Goal: Obtain resource: Obtain resource

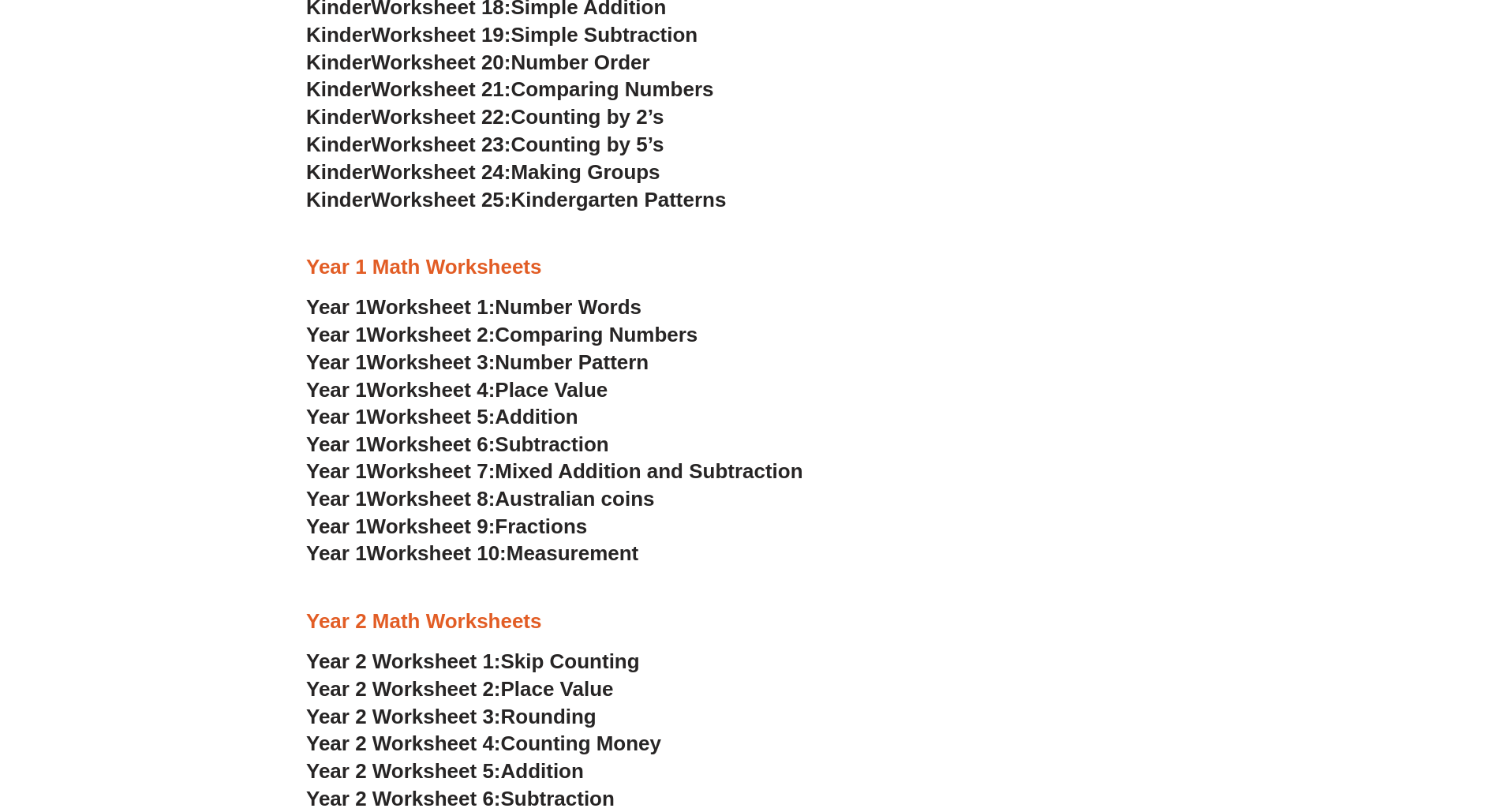
scroll to position [1301, 0]
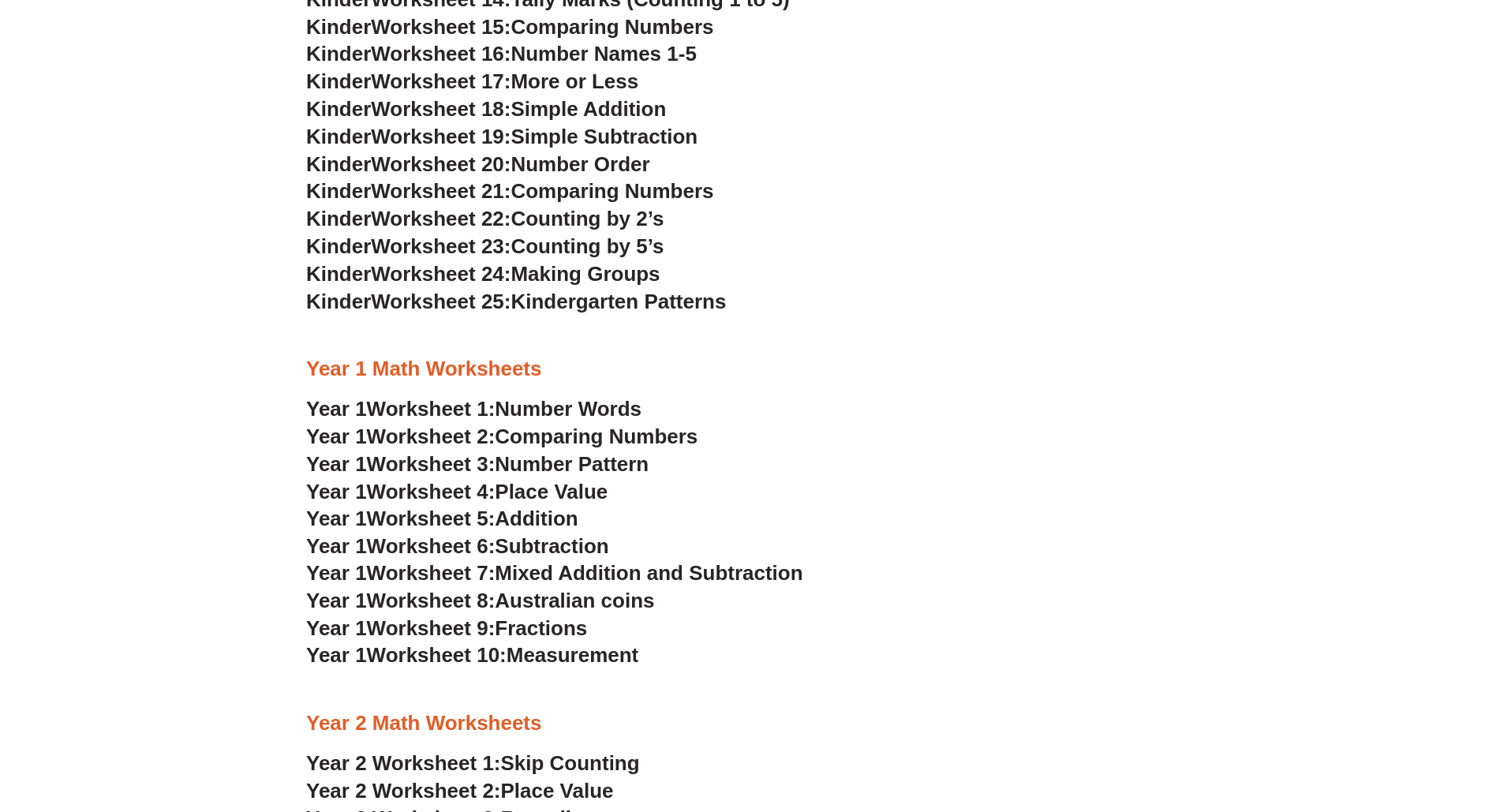
click at [439, 434] on span "Worksheet 2:" at bounding box center [431, 436] width 129 height 24
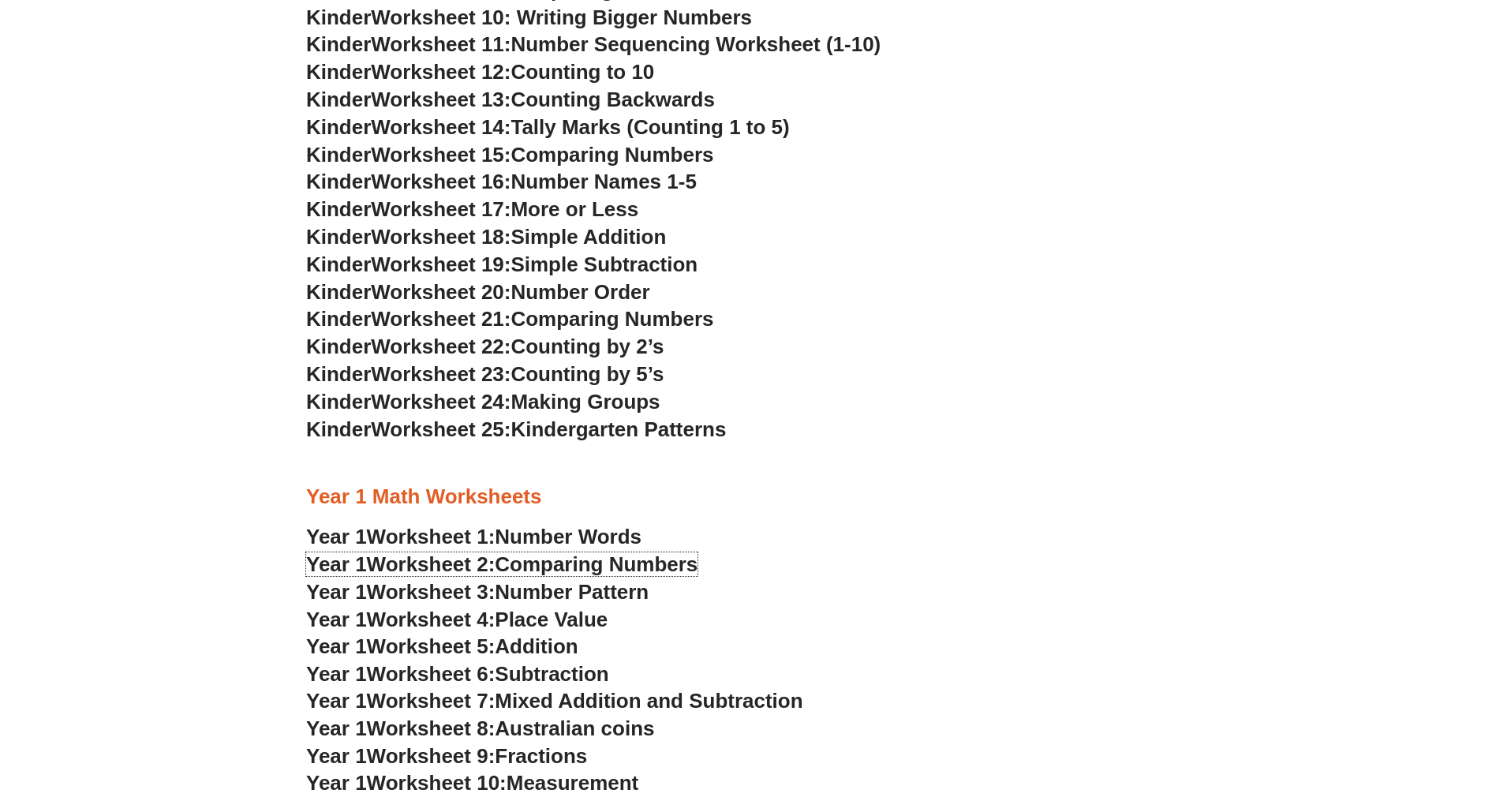
scroll to position [1172, 0]
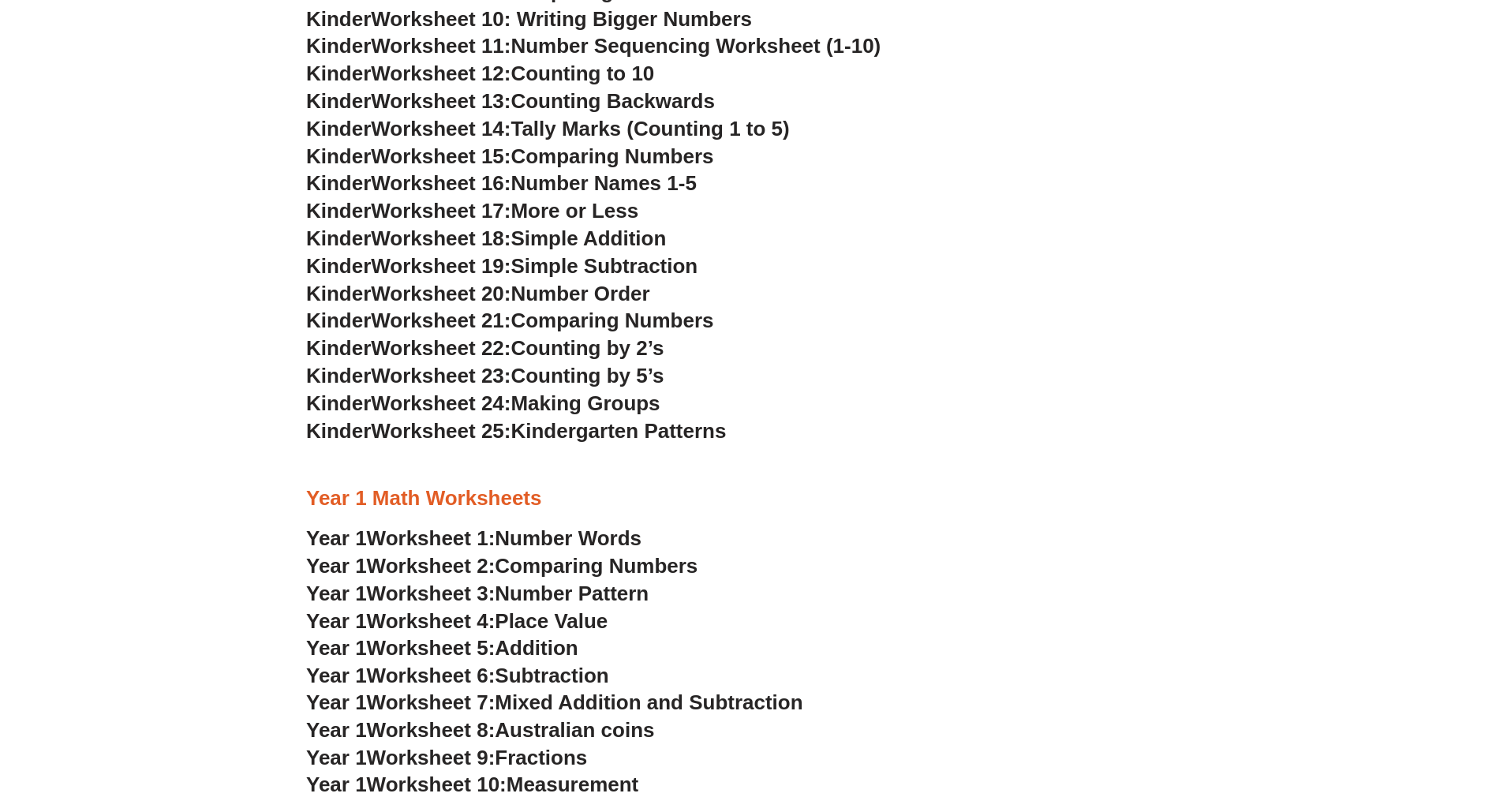
click at [409, 307] on div "Kindergarten Math Worksheets Kinder Worksheet 1: Trading & Coloring Numbers Kin…" at bounding box center [748, 522] width 899 height 2066
click at [380, 230] on span "Worksheet 18:" at bounding box center [440, 238] width 139 height 24
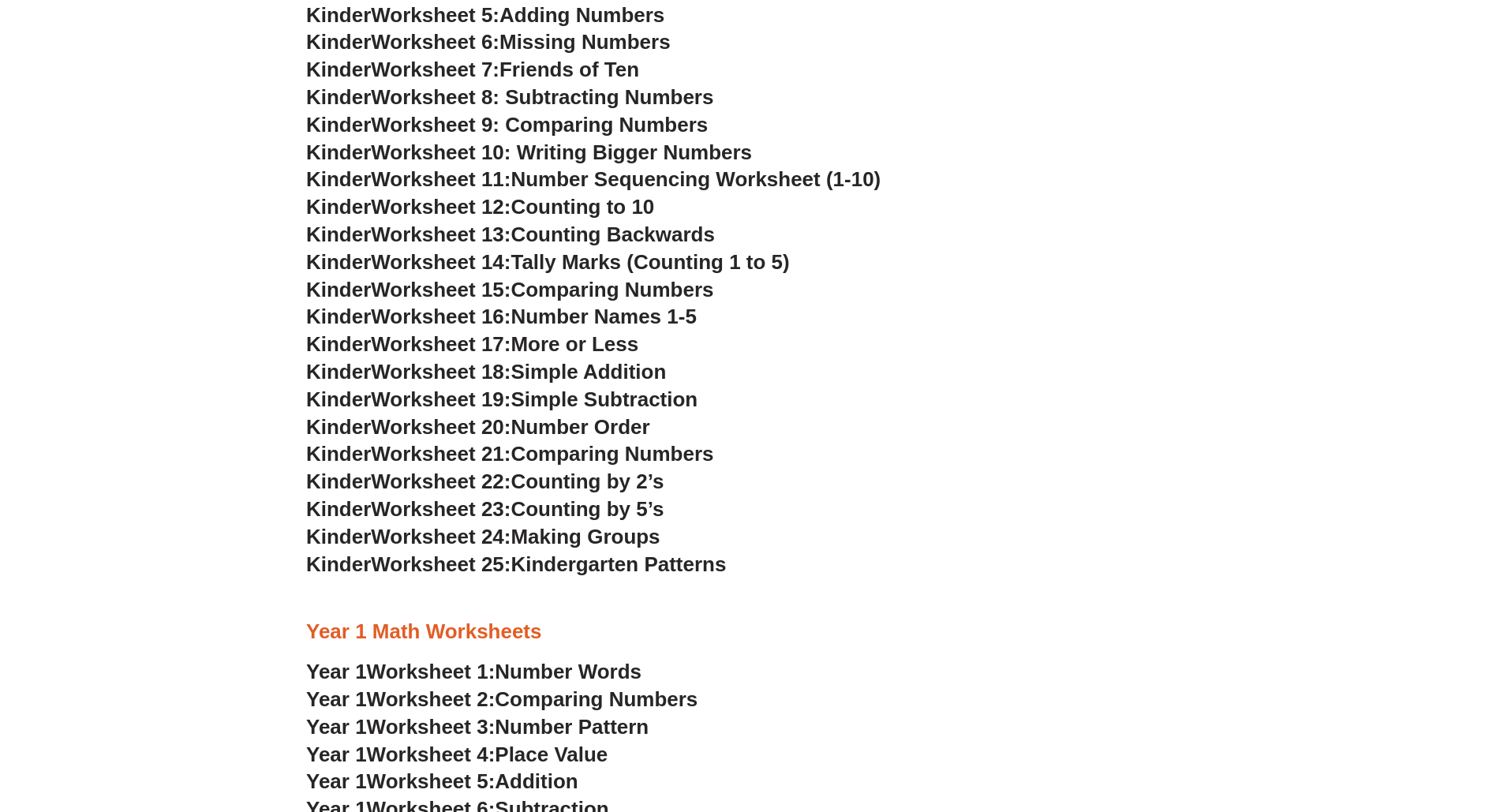
scroll to position [856, 0]
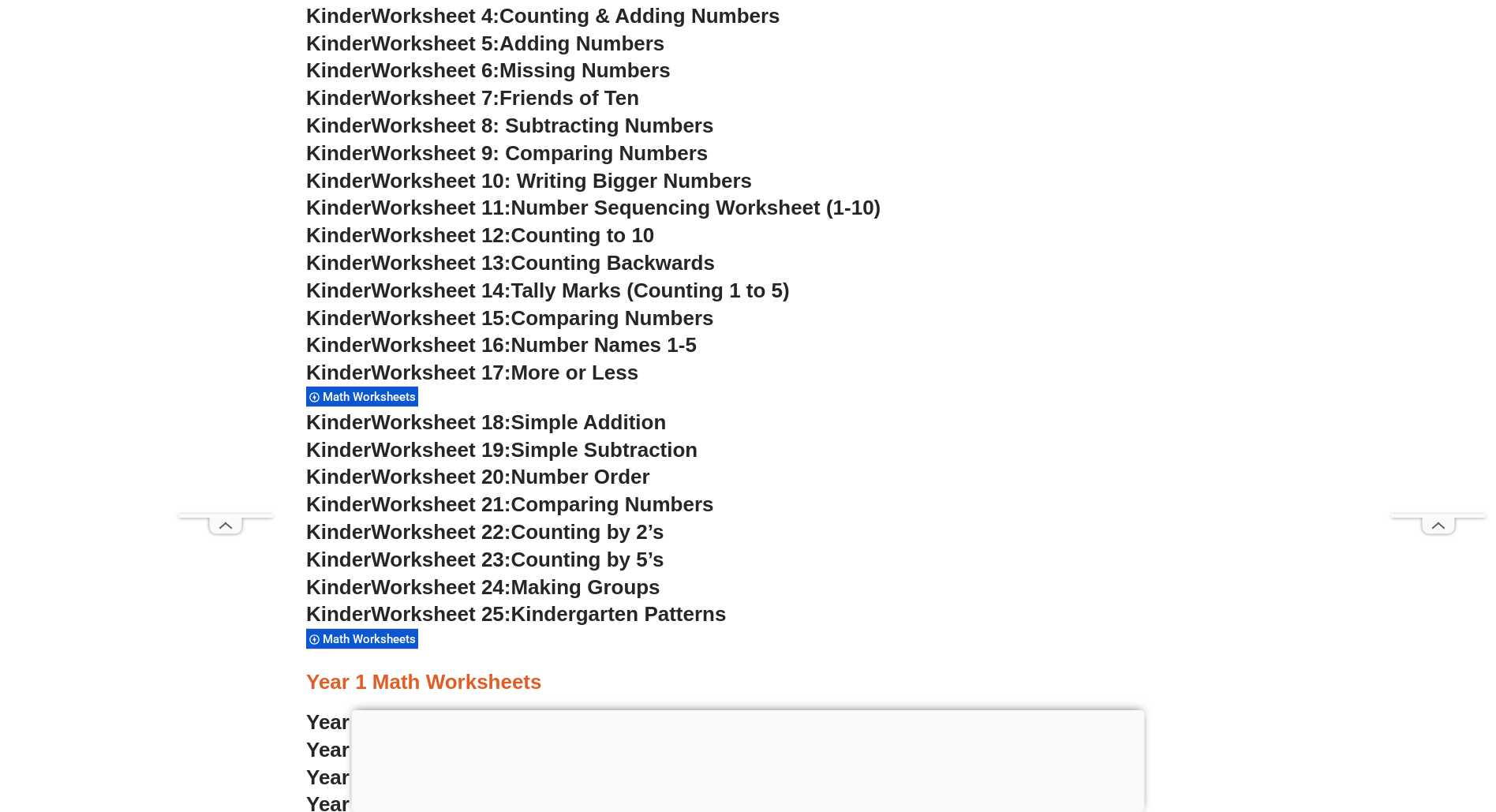
scroll to position [970, 0]
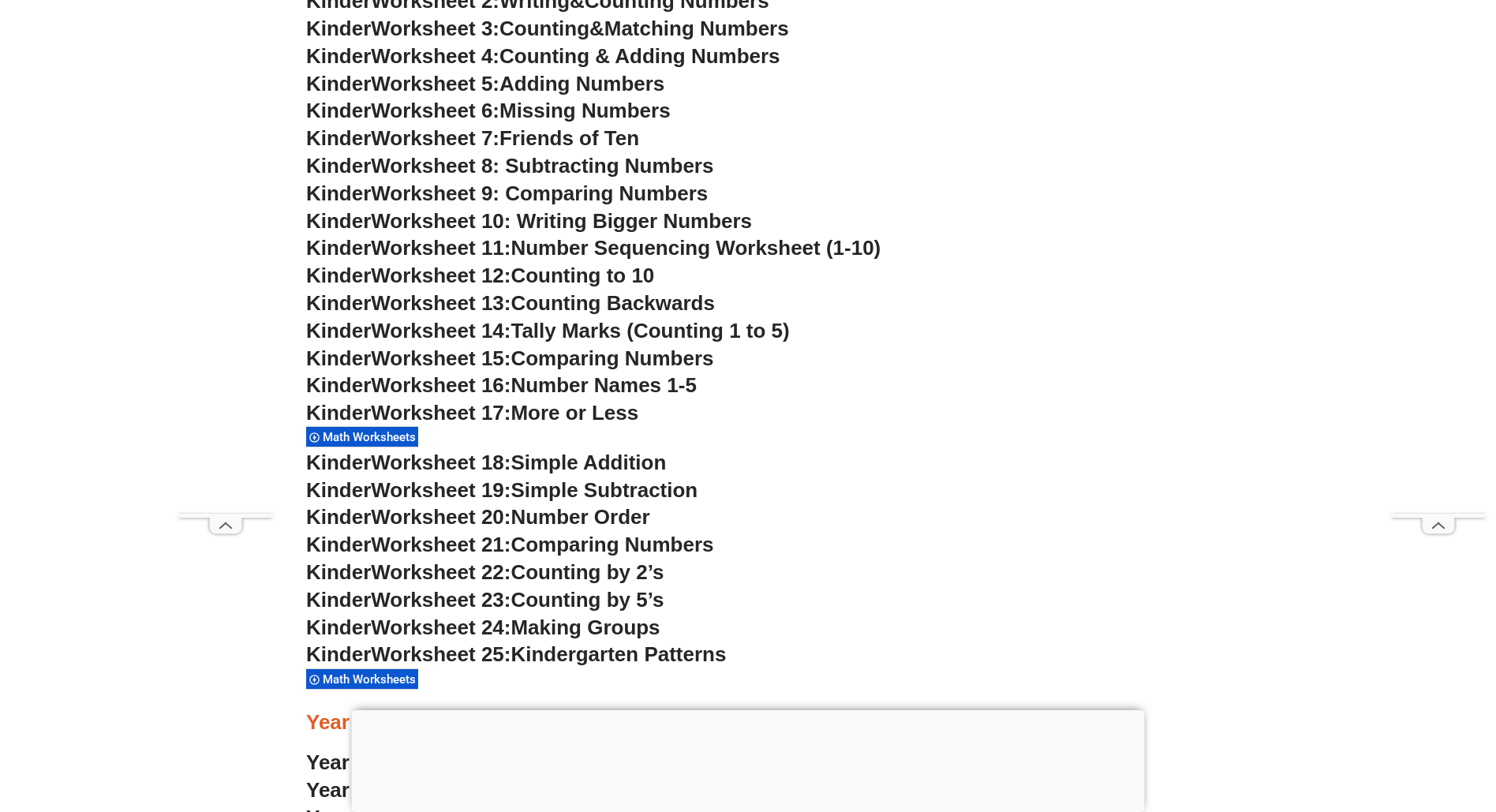
click at [434, 411] on span "Worksheet 17:" at bounding box center [440, 412] width 139 height 24
click at [434, 412] on span "Worksheet 17:" at bounding box center [440, 412] width 139 height 24
click at [426, 414] on span "Worksheet 17:" at bounding box center [440, 412] width 139 height 24
drag, startPoint x: 417, startPoint y: 412, endPoint x: 344, endPoint y: 409, distance: 73.1
click at [416, 412] on span "Worksheet 17:" at bounding box center [440, 412] width 139 height 24
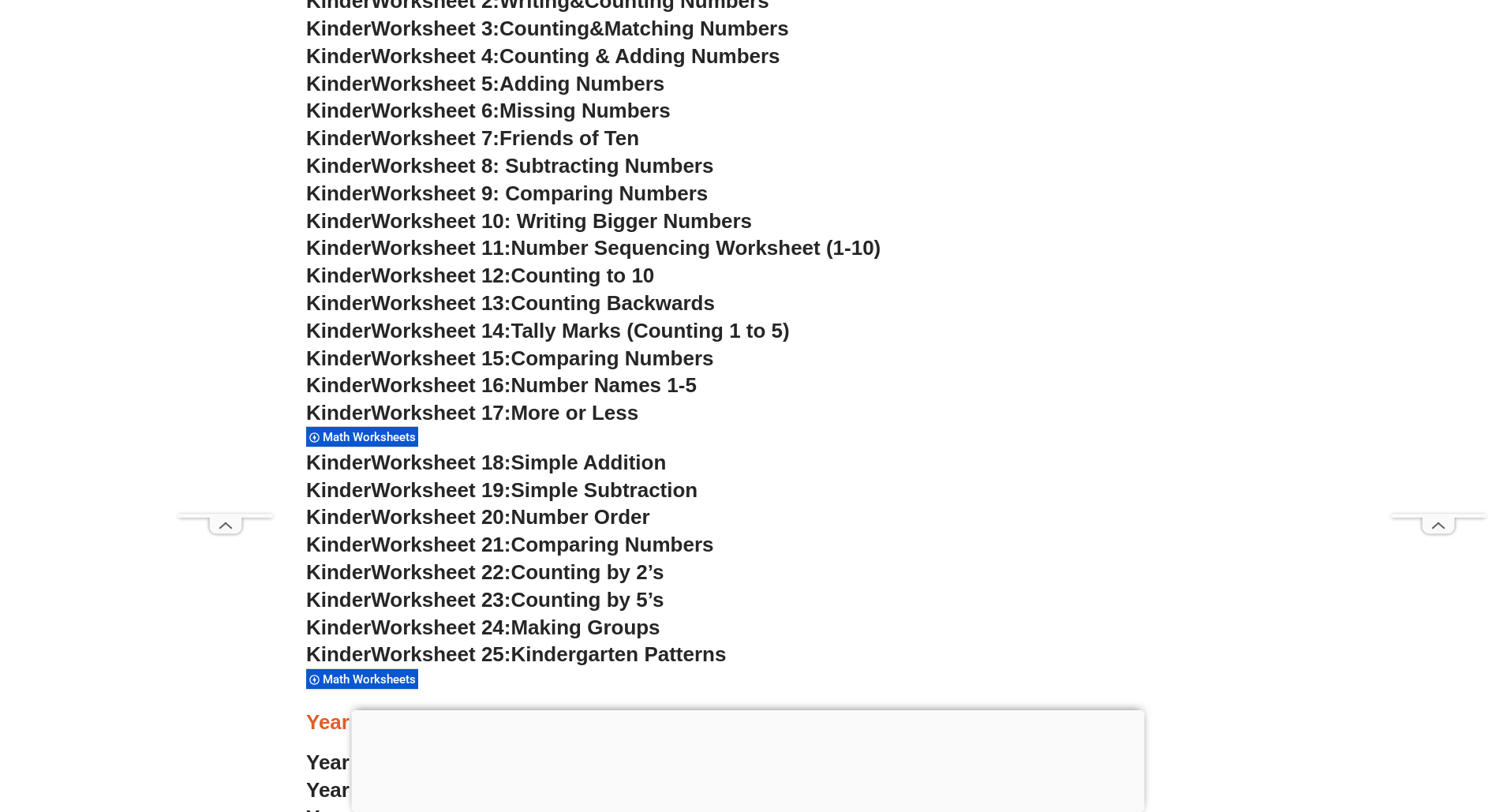
click at [346, 410] on span "Kinder" at bounding box center [338, 412] width 65 height 24
click at [350, 417] on span "Kinder" at bounding box center [338, 412] width 65 height 24
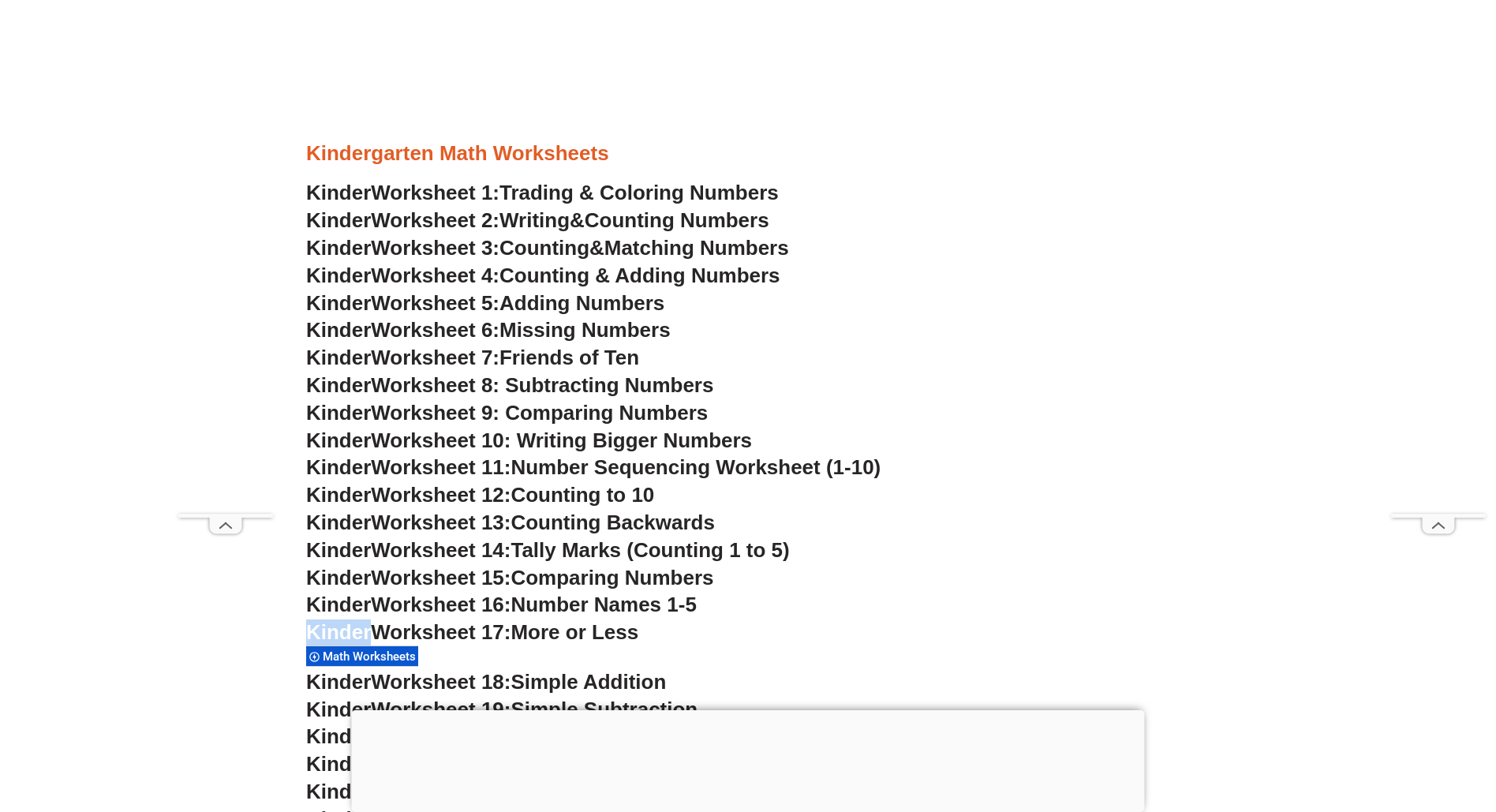
scroll to position [701, 0]
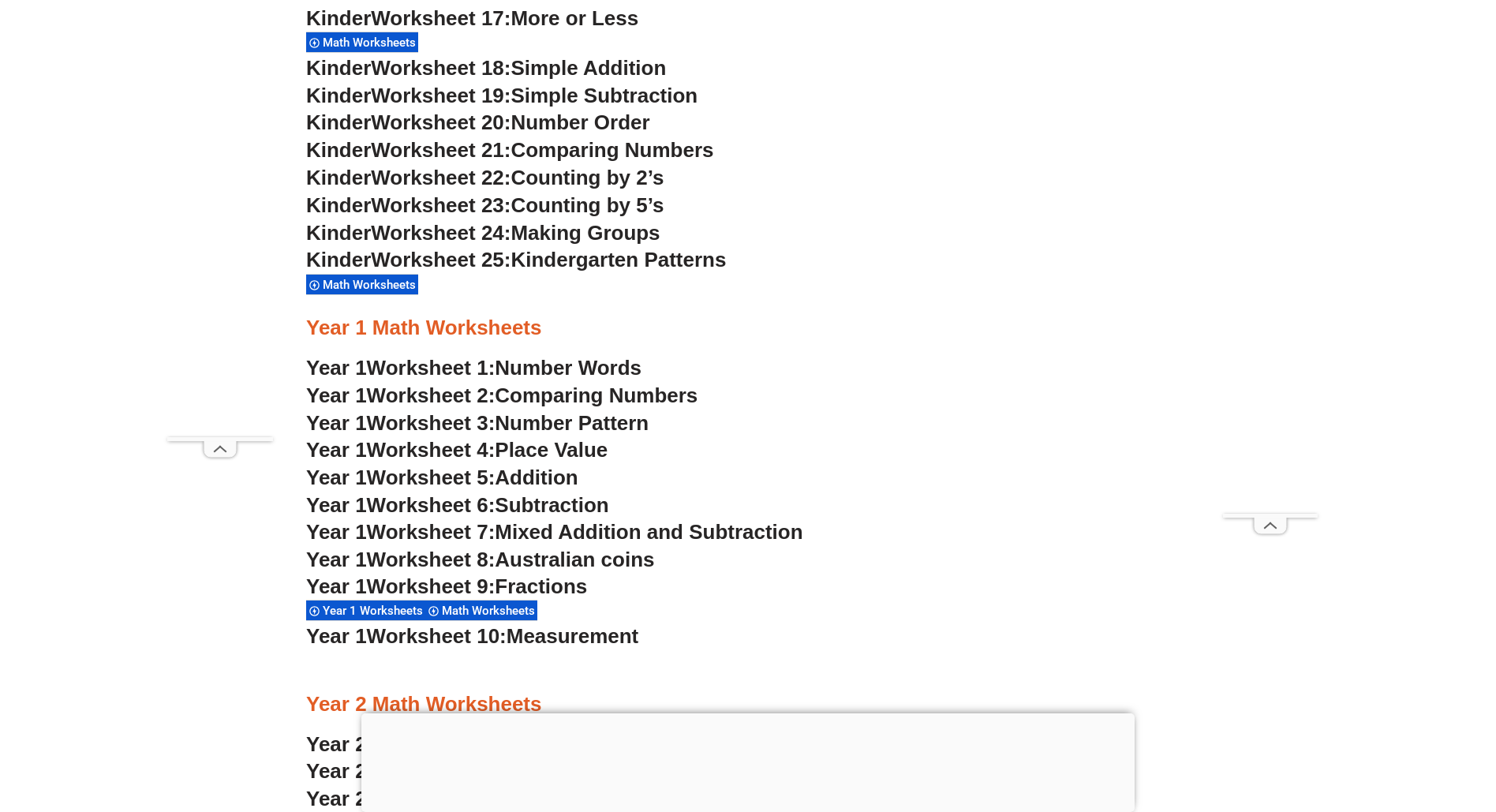
scroll to position [1366, 0]
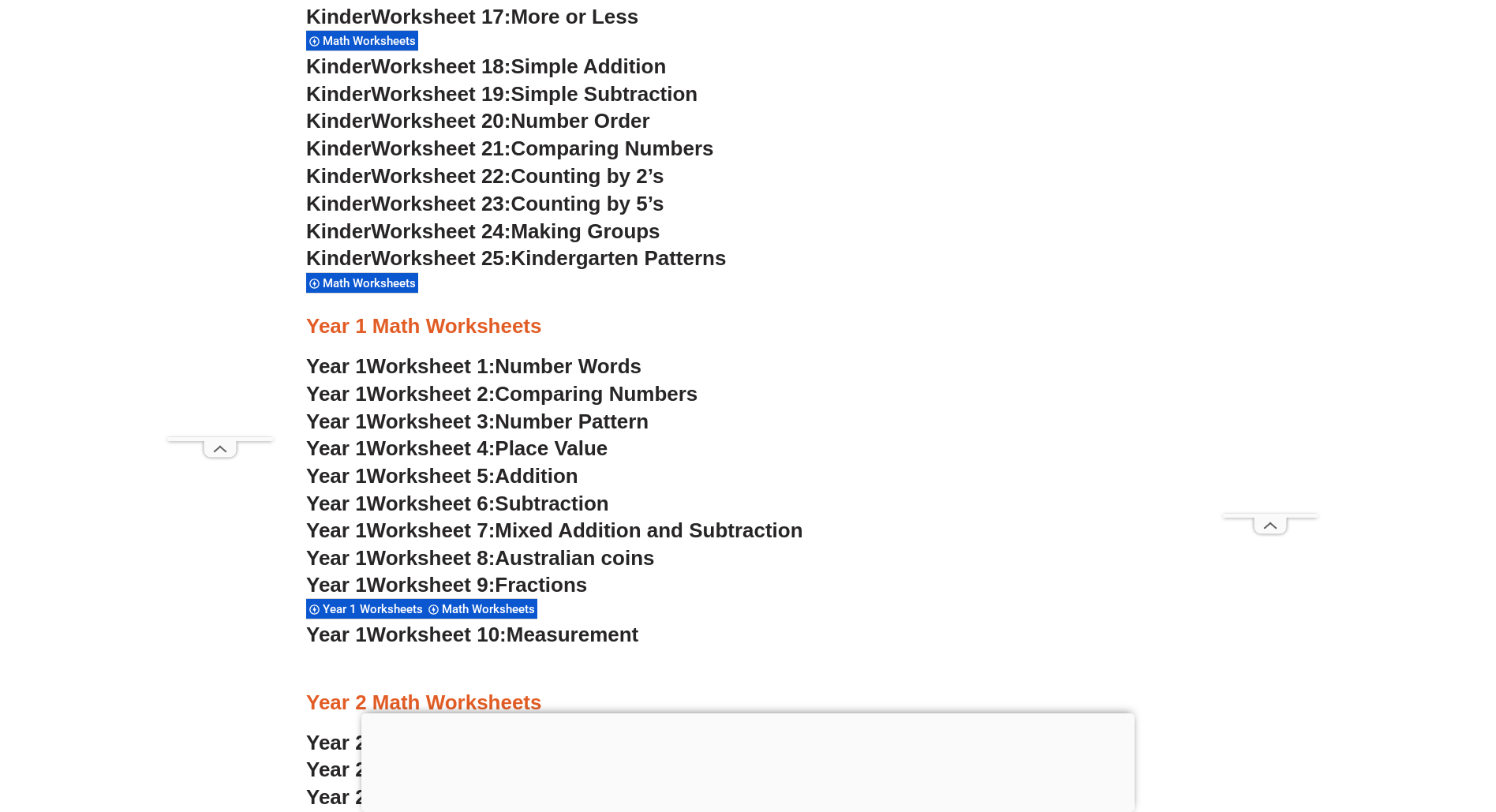
click at [419, 426] on span "Worksheet 3:" at bounding box center [431, 421] width 129 height 24
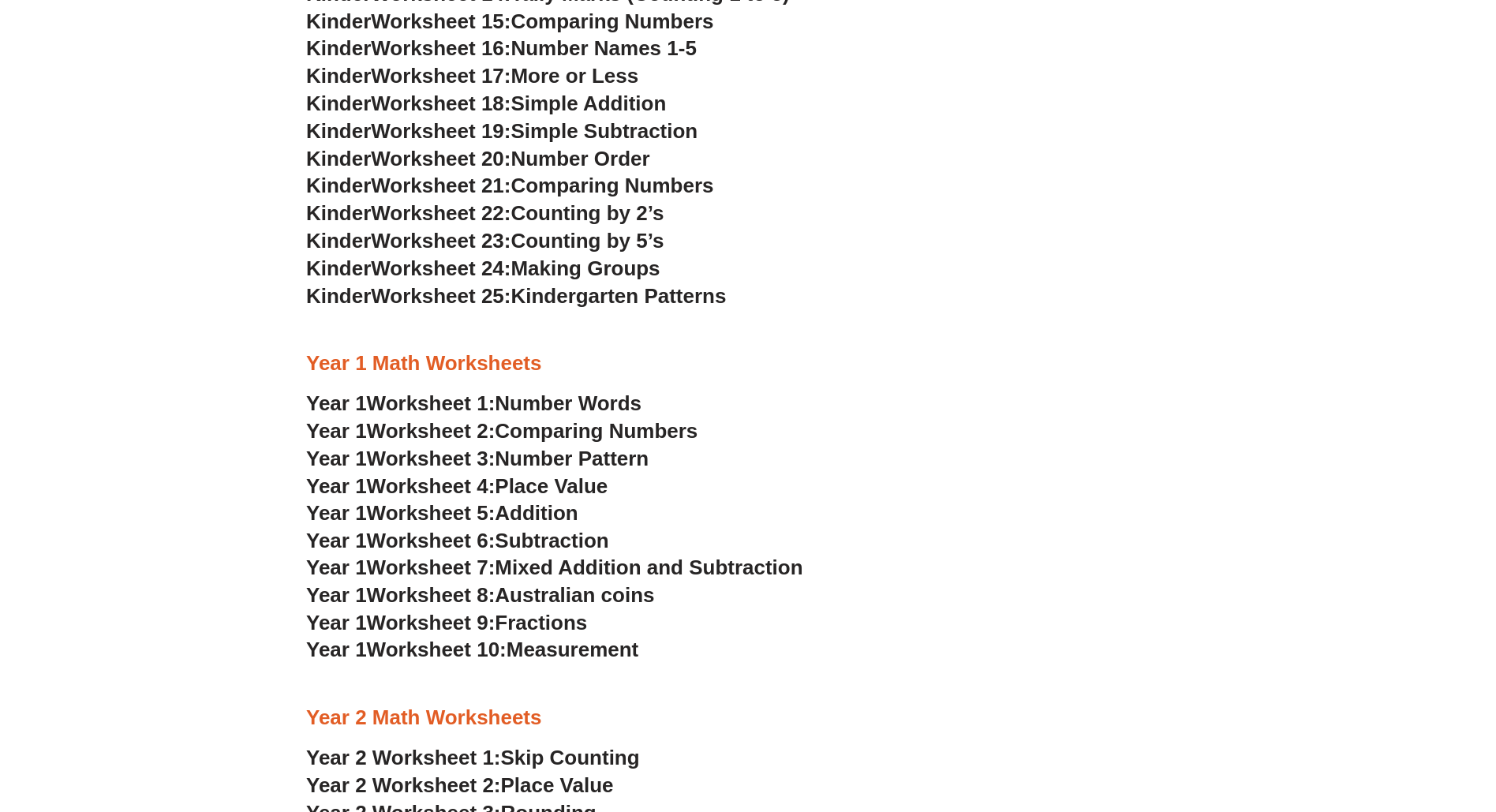
scroll to position [1306, 0]
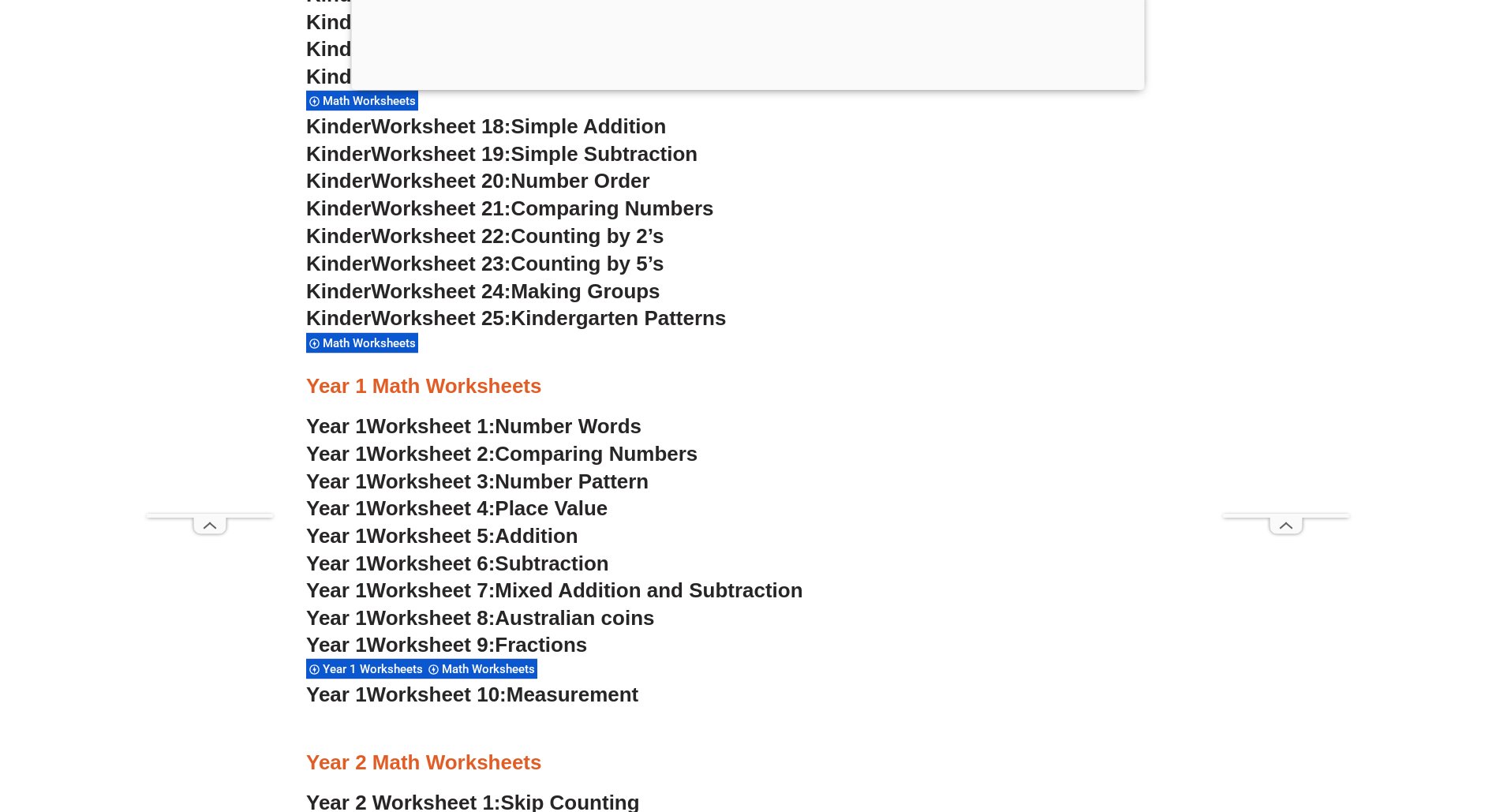
click at [430, 316] on span "Worksheet 25:" at bounding box center [440, 317] width 139 height 24
click at [434, 322] on span "Worksheet 25:" at bounding box center [440, 317] width 139 height 24
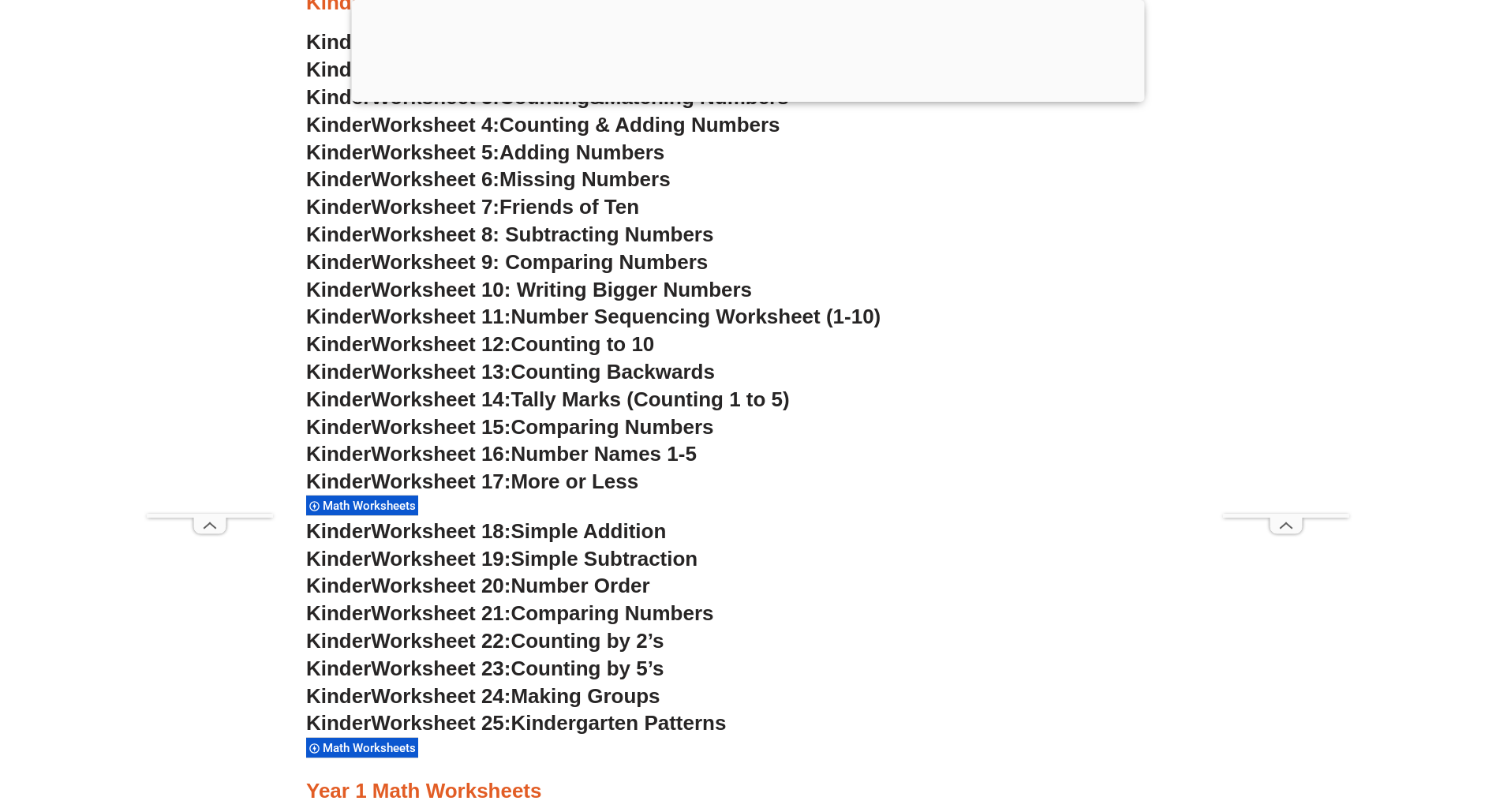
scroll to position [990, 0]
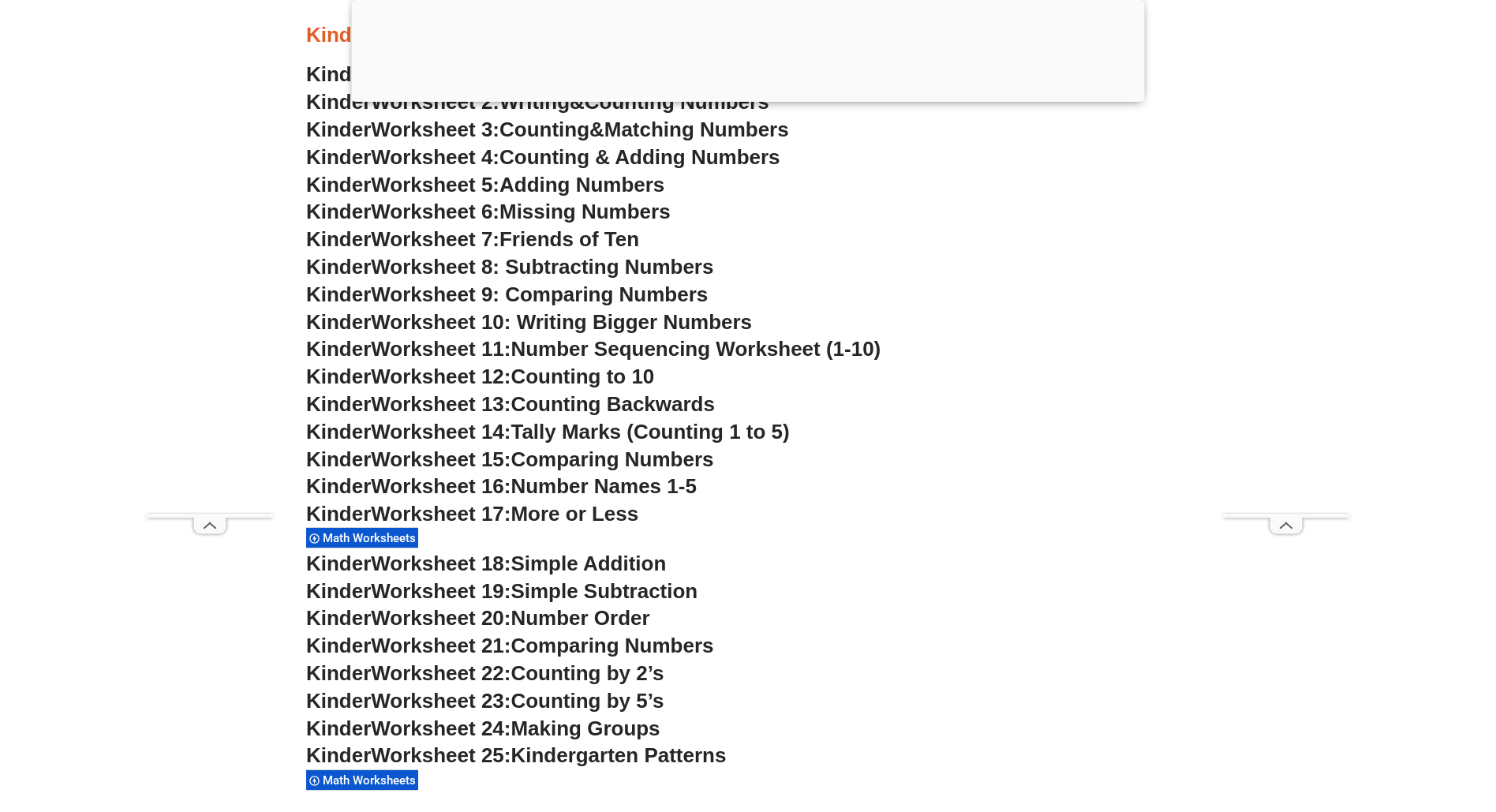
click at [429, 291] on span "Worksheet 9: Comparing Numbers" at bounding box center [539, 294] width 337 height 24
